Goal: Task Accomplishment & Management: Complete application form

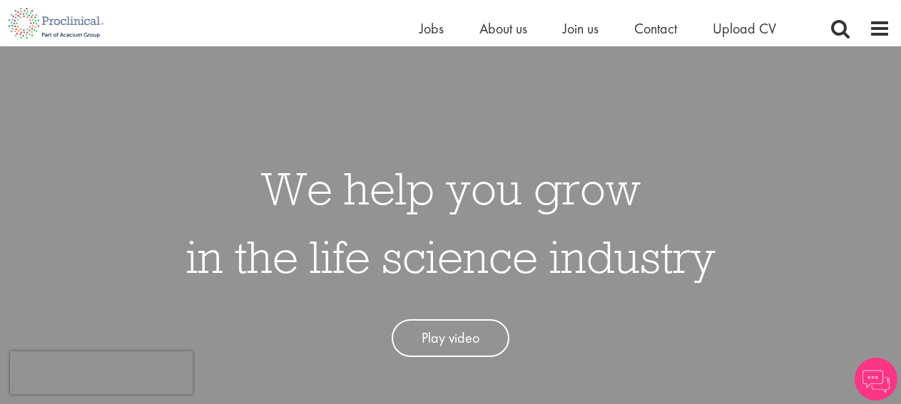
scroll to position [74, 0]
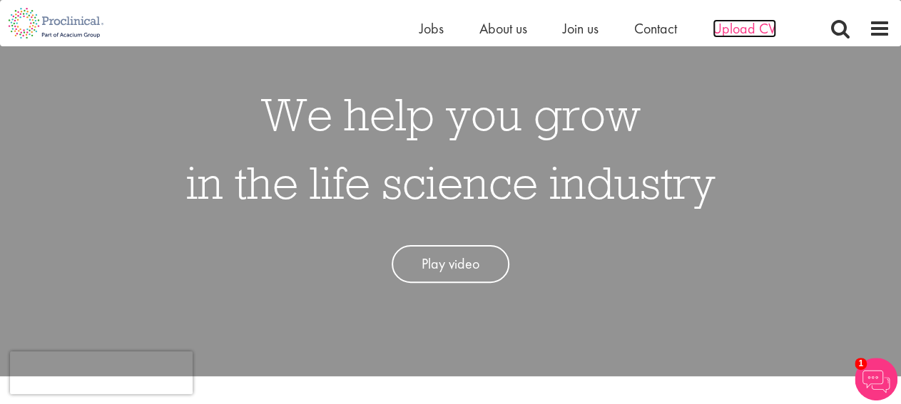
click at [745, 29] on span "Upload CV" at bounding box center [744, 28] width 63 height 19
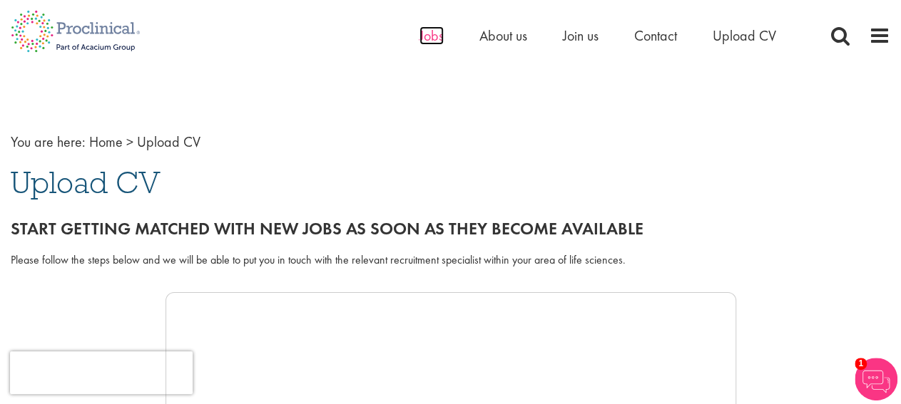
click at [431, 35] on span "Jobs" at bounding box center [431, 35] width 24 height 19
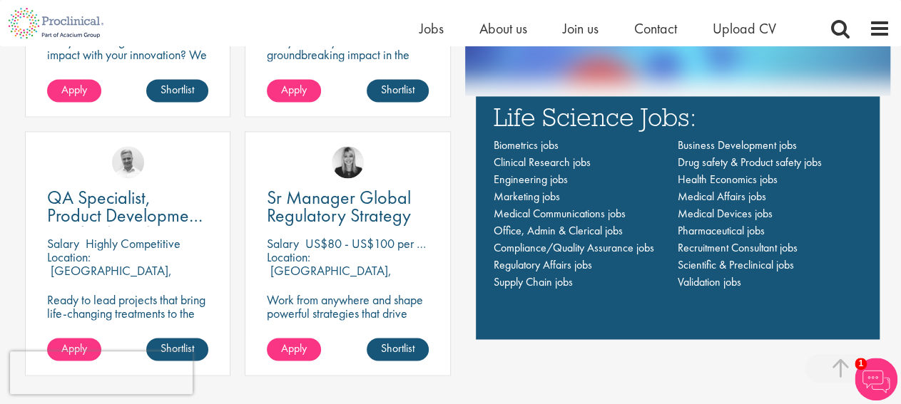
scroll to position [964, 0]
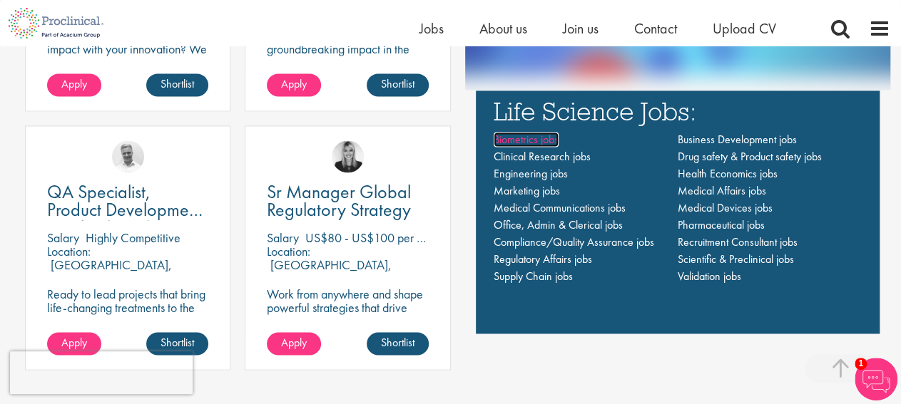
click at [501, 136] on span "Biometrics jobs" at bounding box center [526, 139] width 65 height 15
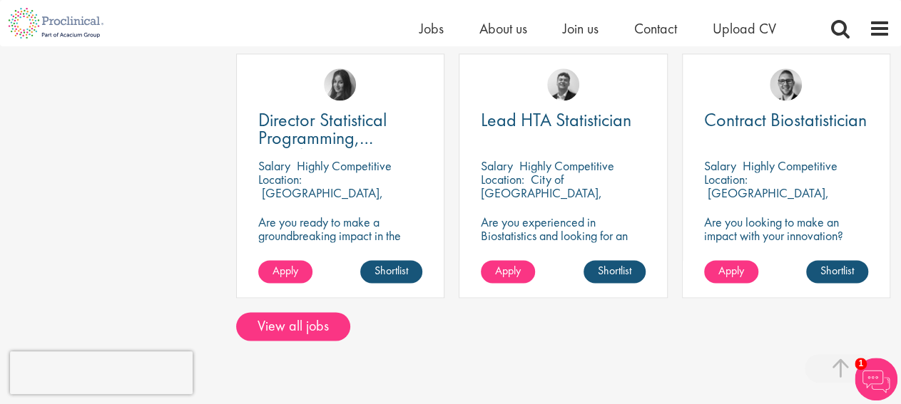
scroll to position [853, 0]
